Goal: Navigation & Orientation: Find specific page/section

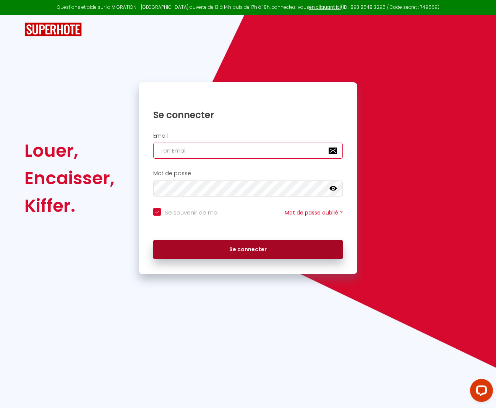
type input "[EMAIL_ADDRESS][DOMAIN_NAME]"
click at [239, 245] on button "Se connecter" at bounding box center [248, 249] width 190 height 19
checkbox input "true"
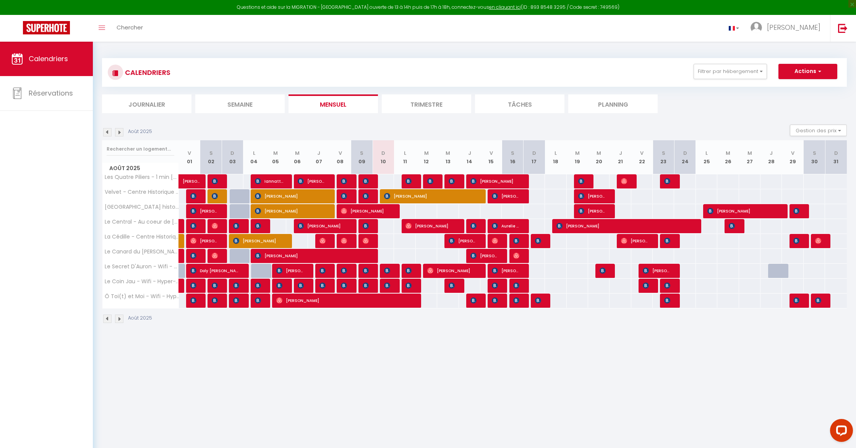
scroll to position [1, 0]
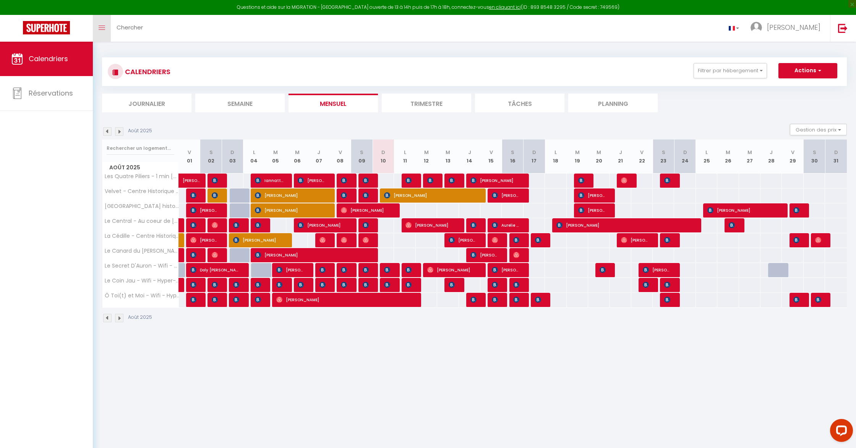
click at [107, 30] on link "Toggle menubar" at bounding box center [102, 28] width 18 height 27
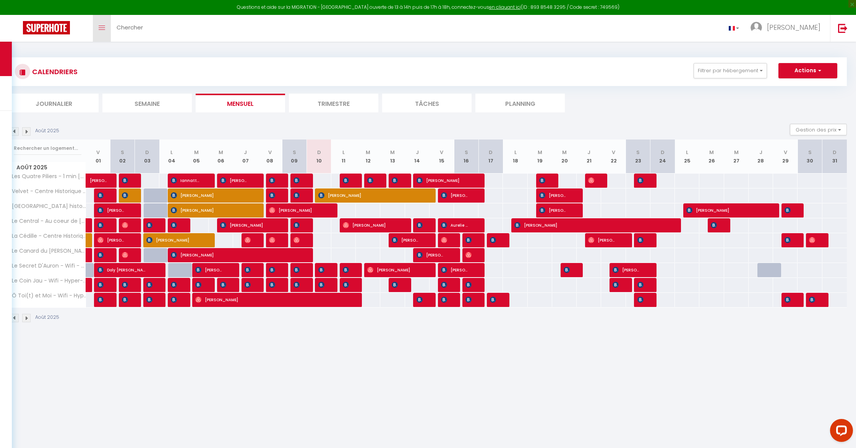
click at [107, 30] on link "Toggle menubar" at bounding box center [102, 28] width 18 height 27
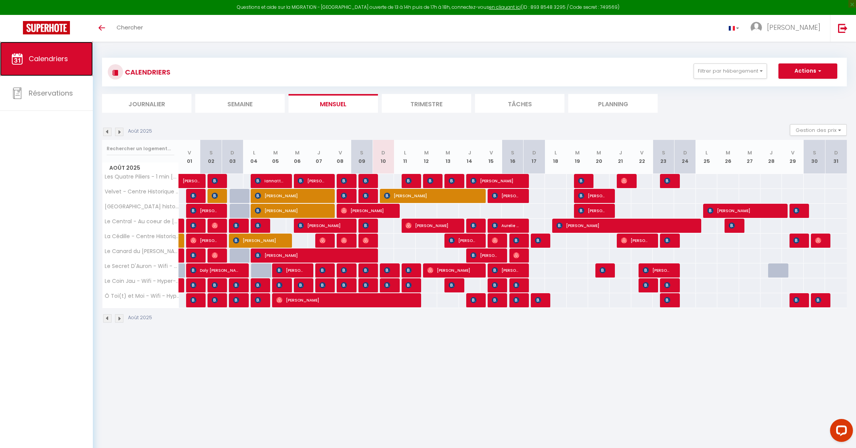
click at [61, 63] on span "Calendriers" at bounding box center [48, 59] width 39 height 10
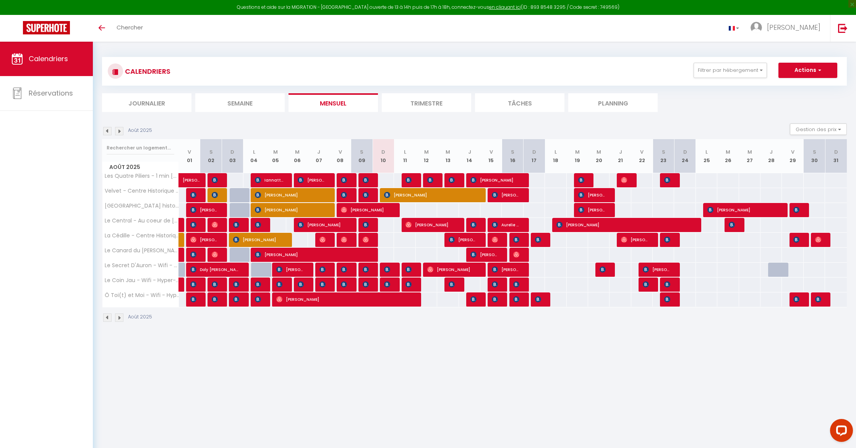
click at [151, 95] on li "Journalier" at bounding box center [146, 102] width 89 height 19
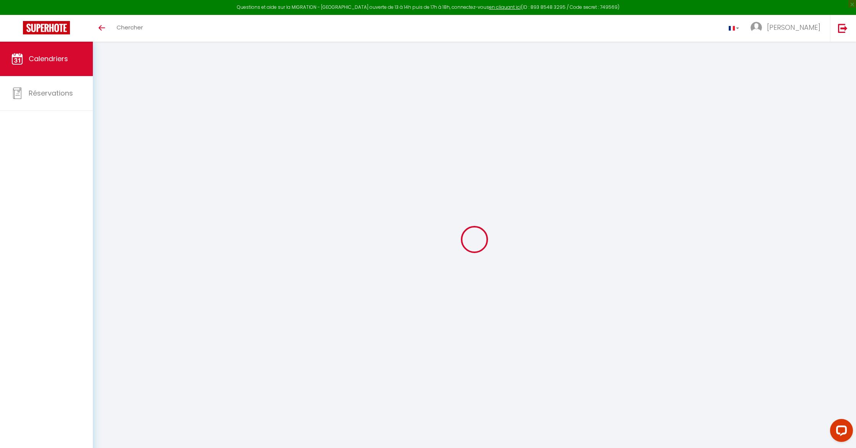
scroll to position [2, 0]
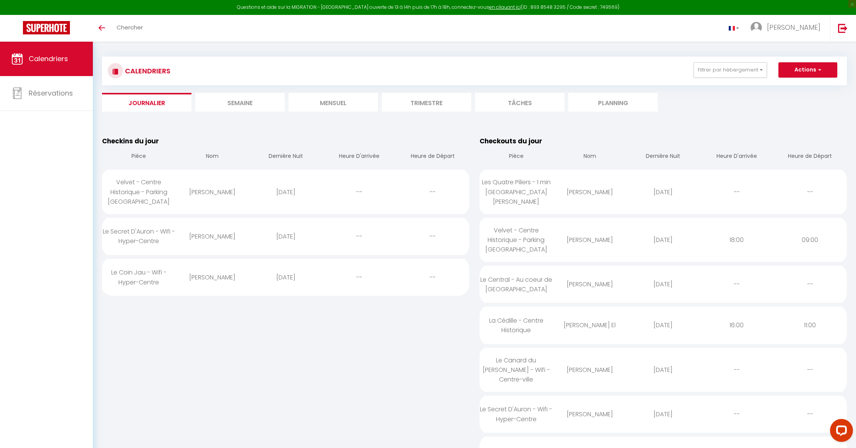
click at [496, 99] on li "Planning" at bounding box center [612, 102] width 89 height 19
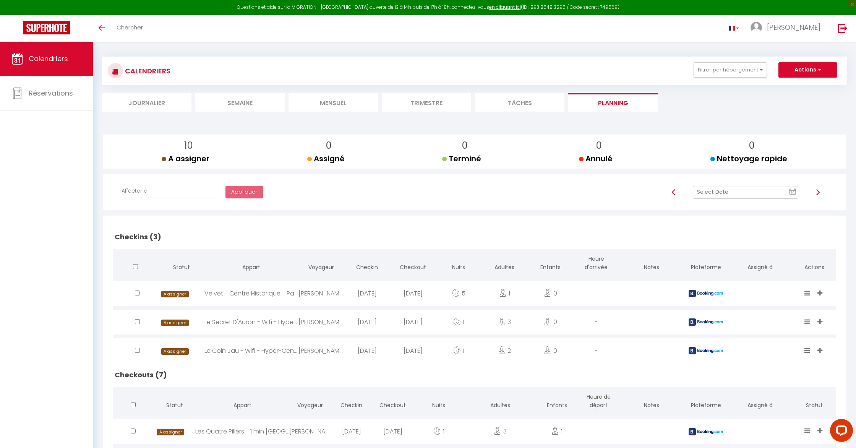
click at [496, 109] on li "Tâches" at bounding box center [519, 102] width 89 height 19
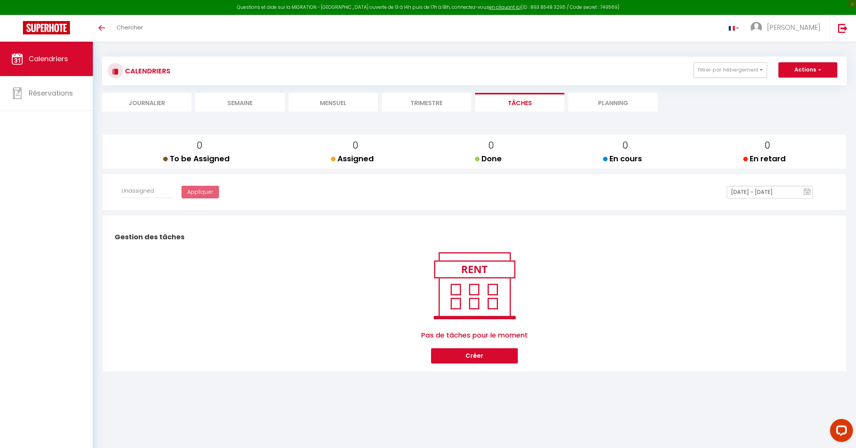
select select
click at [424, 109] on li "Trimestre" at bounding box center [426, 102] width 89 height 19
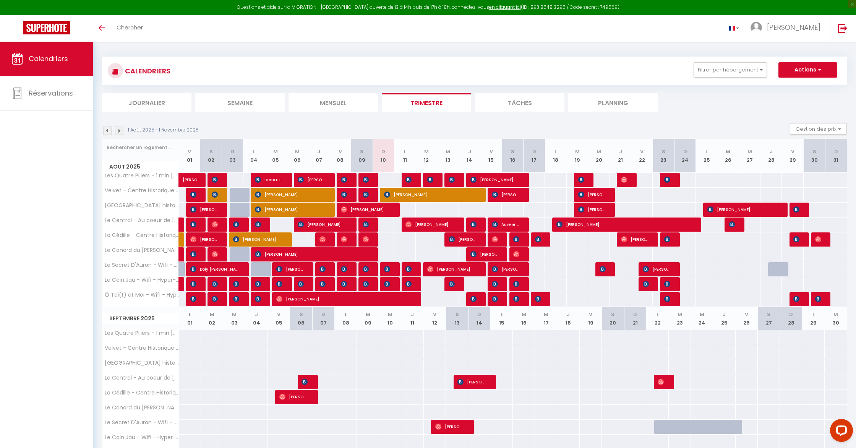
click at [107, 131] on img at bounding box center [107, 131] width 8 height 8
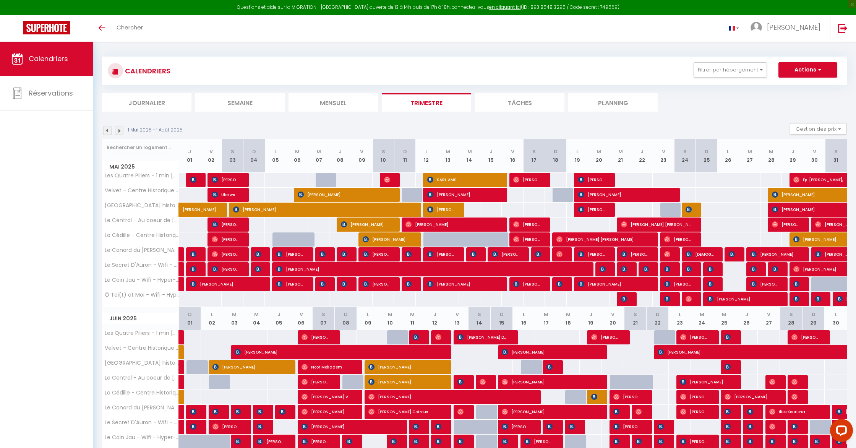
click at [107, 131] on img at bounding box center [107, 131] width 8 height 8
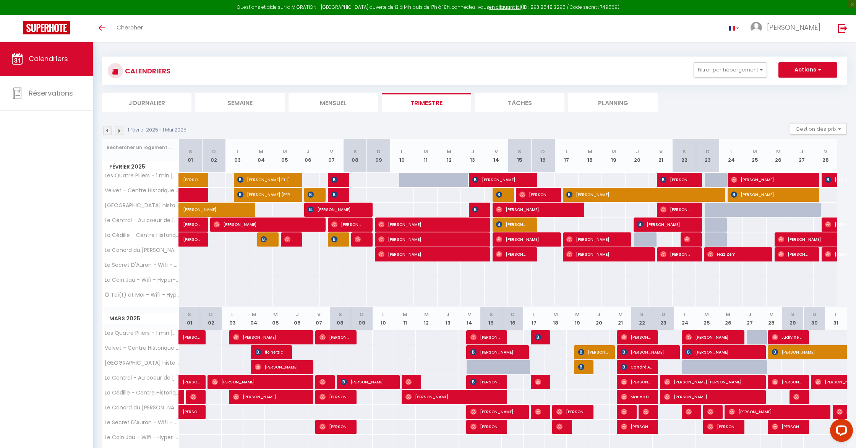
click at [123, 132] on img at bounding box center [119, 131] width 8 height 8
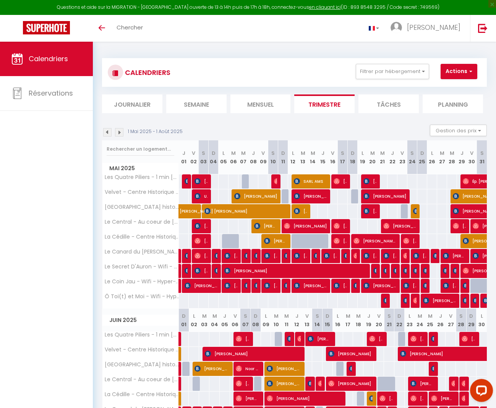
click at [121, 133] on img at bounding box center [119, 132] width 8 height 8
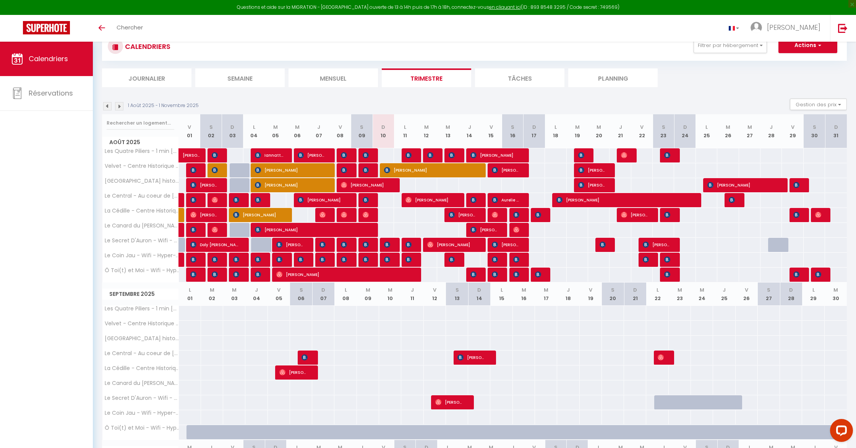
scroll to position [24, 0]
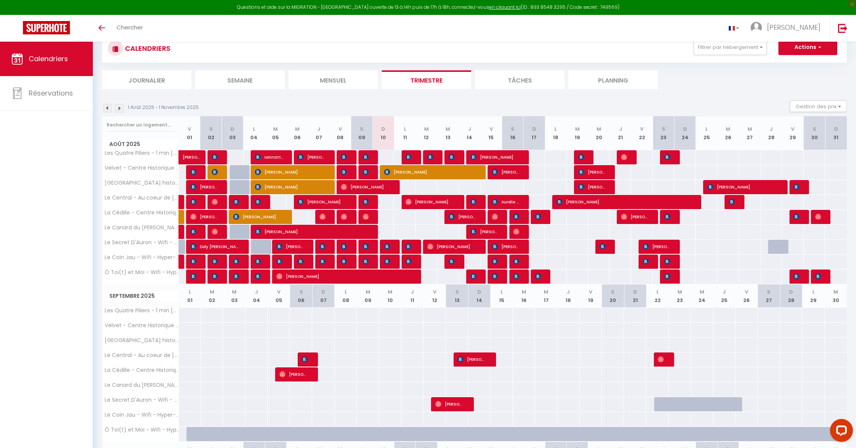
click at [109, 108] on img at bounding box center [107, 108] width 8 height 8
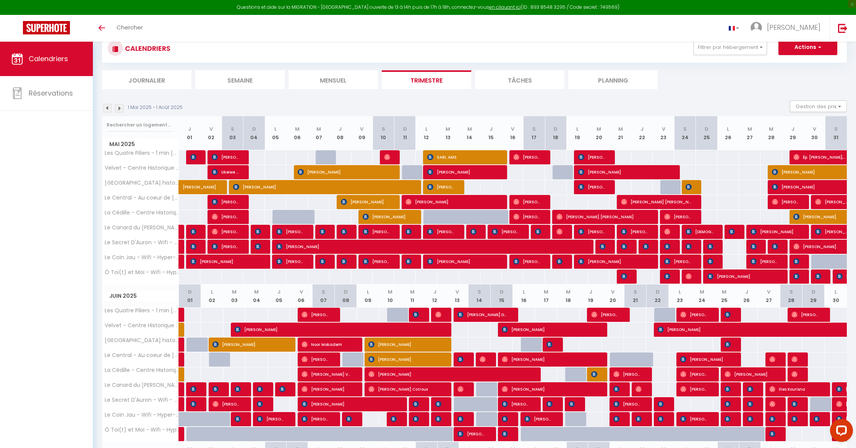
click at [105, 110] on img at bounding box center [107, 108] width 8 height 8
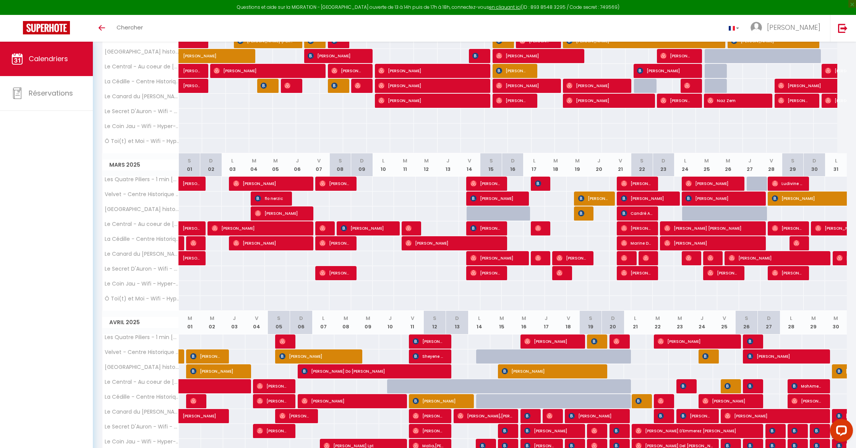
scroll to position [207, 0]
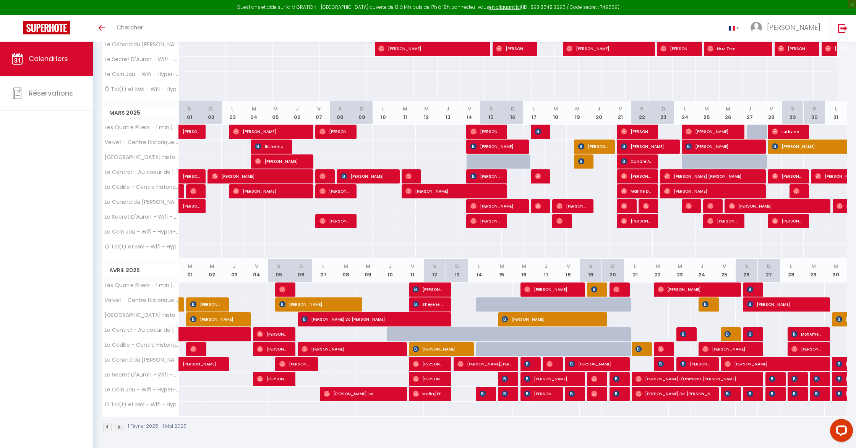
click at [496, 403] on div at bounding box center [791, 409] width 23 height 14
click at [136, 407] on div "CALENDRIERS Filtrer par hébergement Tous [GEOGRAPHIC_DATA] - 1 min [GEOGRAPHIC_…" at bounding box center [474, 141] width 763 height 614
